Goal: Task Accomplishment & Management: Complete application form

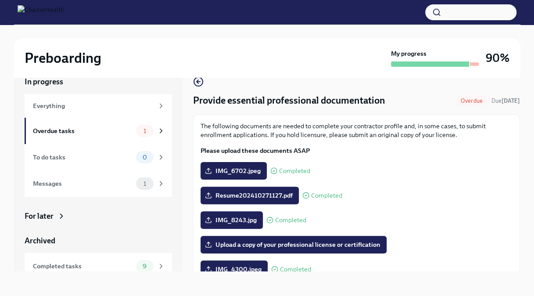
scroll to position [151, 0]
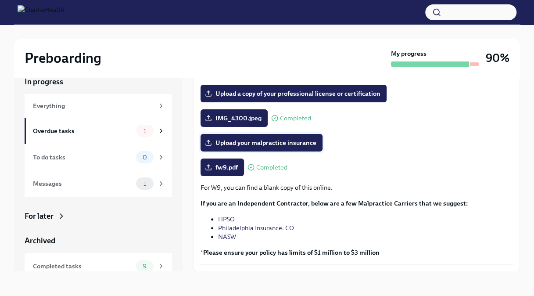
click at [253, 143] on span "Upload your malpractice insurance" at bounding box center [262, 142] width 110 height 9
click at [0, 0] on input "Upload your malpractice insurance" at bounding box center [0, 0] width 0 height 0
click at [248, 143] on span "Upload your malpractice insurance" at bounding box center [262, 142] width 110 height 9
click at [0, 0] on input "Upload your malpractice insurance" at bounding box center [0, 0] width 0 height 0
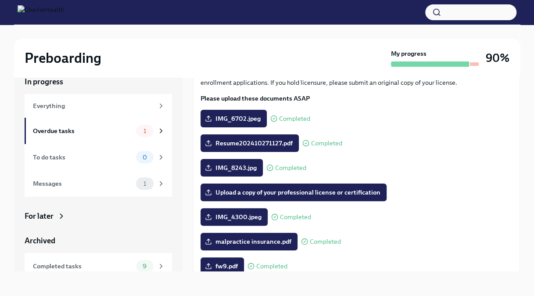
scroll to position [56, 0]
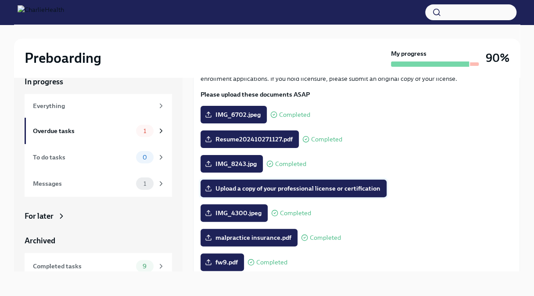
click at [233, 173] on span "Upload a copy of your professional license or certification" at bounding box center [294, 188] width 174 height 9
click at [0, 0] on input "Upload a copy of your professional license or certification" at bounding box center [0, 0] width 0 height 0
click at [238, 173] on span "Upload a copy of your professional license or certification" at bounding box center [294, 188] width 174 height 9
click at [0, 0] on input "Upload a copy of your professional license or certification" at bounding box center [0, 0] width 0 height 0
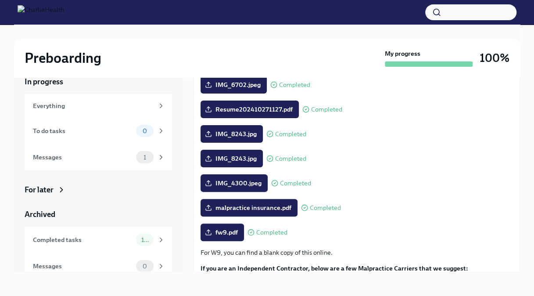
scroll to position [85, 0]
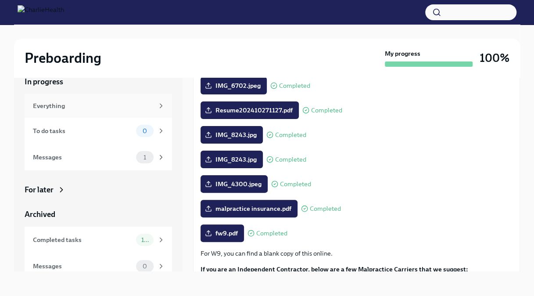
click at [114, 106] on div "Everything" at bounding box center [93, 106] width 121 height 10
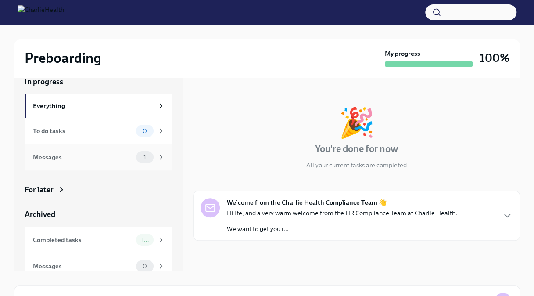
click at [112, 149] on div "Messages 1" at bounding box center [98, 157] width 147 height 26
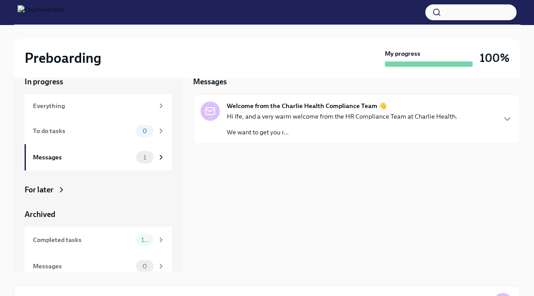
click at [242, 122] on div "Hi Ife, and a very warm welcome from the HR Compliance Team at Charlie Health. …" at bounding box center [342, 124] width 230 height 25
